Goal: Task Accomplishment & Management: Manage account settings

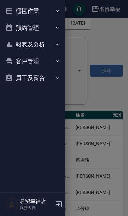
scroll to position [35, 0]
click at [102, 136] on div at bounding box center [64, 108] width 128 height 216
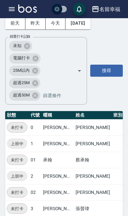
click at [77, 26] on button "2025/08/26" at bounding box center [77, 23] width 25 height 12
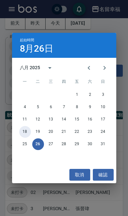
click at [26, 134] on button "18" at bounding box center [25, 132] width 12 height 12
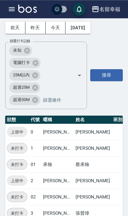
click at [10, 8] on icon "button" at bounding box center [12, 9] width 6 height 4
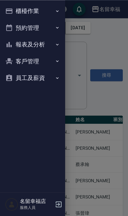
scroll to position [31, 0]
click at [10, 13] on icon "button" at bounding box center [9, 10] width 7 height 5
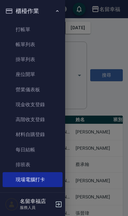
click at [17, 42] on link "帳單列表" at bounding box center [33, 44] width 60 height 15
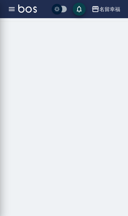
scroll to position [31, 0]
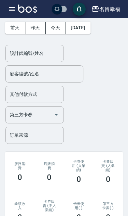
click at [81, 26] on button "2025/08/26" at bounding box center [77, 28] width 25 height 12
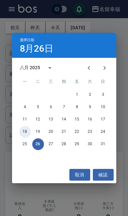
click at [25, 132] on button "18" at bounding box center [25, 132] width 12 height 12
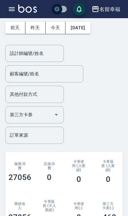
click at [20, 52] on div "設計師編號/姓名 設計師編號/姓名" at bounding box center [34, 53] width 59 height 17
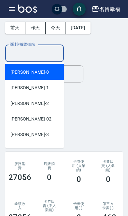
scroll to position [31, 0]
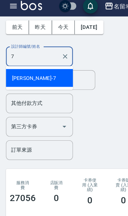
click at [20, 69] on span "瑜瑜 -7" at bounding box center [29, 72] width 38 height 7
type input "瑜瑜-7"
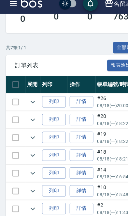
scroll to position [268, 0]
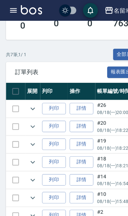
click at [90, 161] on p "08/18 (一) 16:54" at bounding box center [99, 161] width 29 height 6
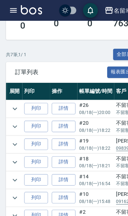
scroll to position [0, 15]
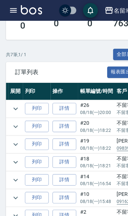
click at [15, 126] on icon "expand row" at bounding box center [14, 127] width 8 height 8
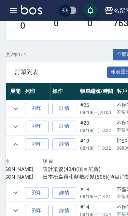
scroll to position [268, 0]
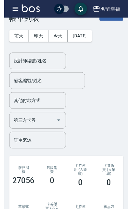
scroll to position [40, 0]
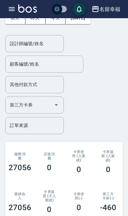
click at [79, 22] on button "[DATE]" at bounding box center [77, 18] width 25 height 12
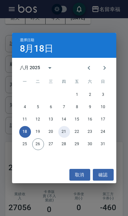
click at [68, 132] on button "21" at bounding box center [64, 132] width 12 height 12
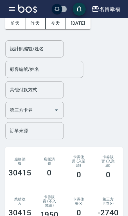
click at [38, 52] on input "設計師編號/姓名" at bounding box center [34, 48] width 53 height 11
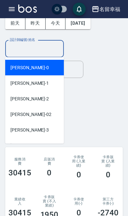
scroll to position [34, 0]
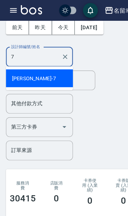
type input "瑜瑜-7"
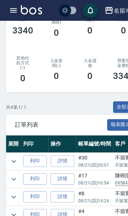
scroll to position [0, 13]
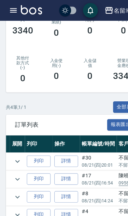
click at [14, 216] on html "名留幸福 登出 櫃檯作業 打帳單 帳單列表 掛單列表 座位開單 營業儀表板 現金收支登錄 高階收支登錄 材料自購登錄 每日結帳 排班表 現場電腦打卡 預約管理…" at bounding box center [64, 0] width 128 height 443
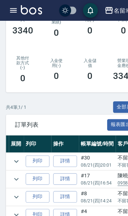
scroll to position [0, 8]
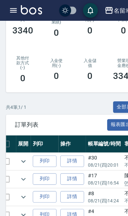
click at [20, 156] on icon "expand row" at bounding box center [21, 157] width 4 height 2
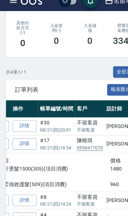
scroll to position [239, 0]
